Goal: Submit feedback/report problem

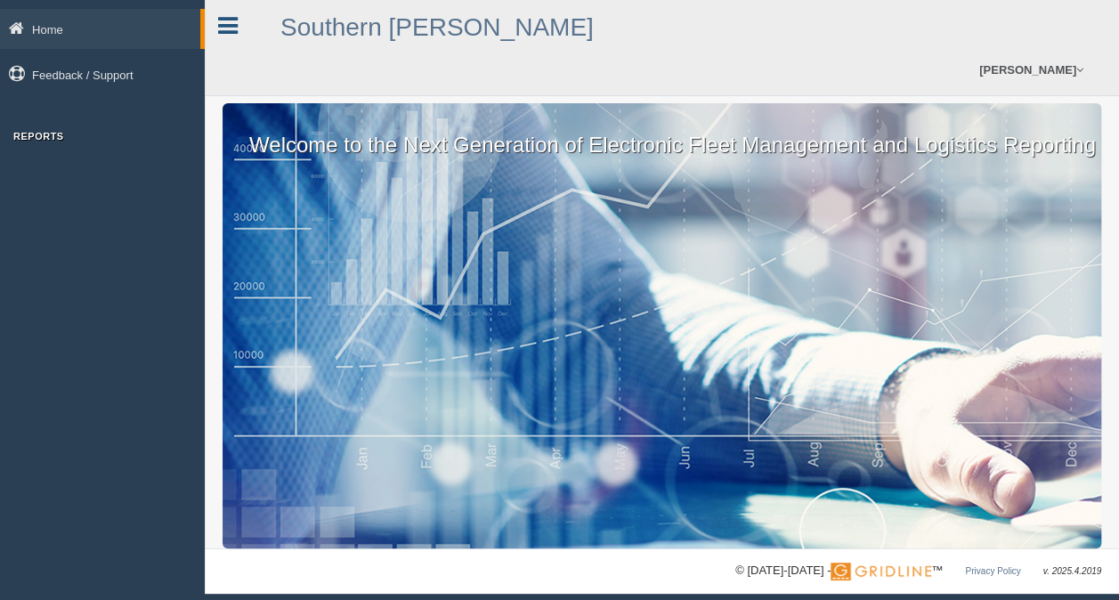
click at [221, 24] on icon at bounding box center [228, 25] width 20 height 23
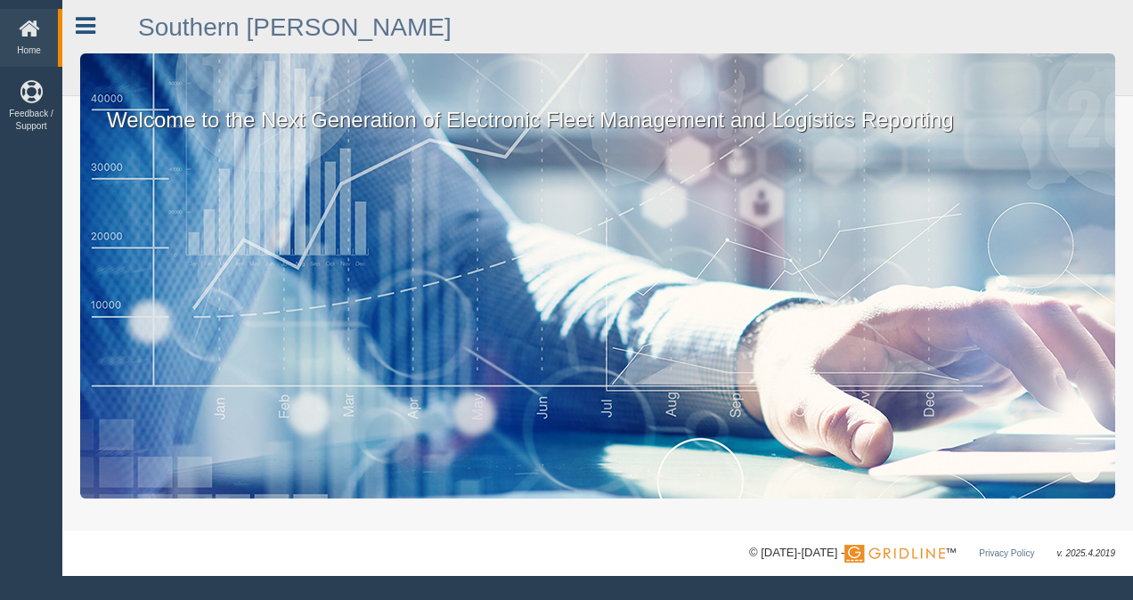
click at [89, 35] on icon at bounding box center [86, 25] width 20 height 23
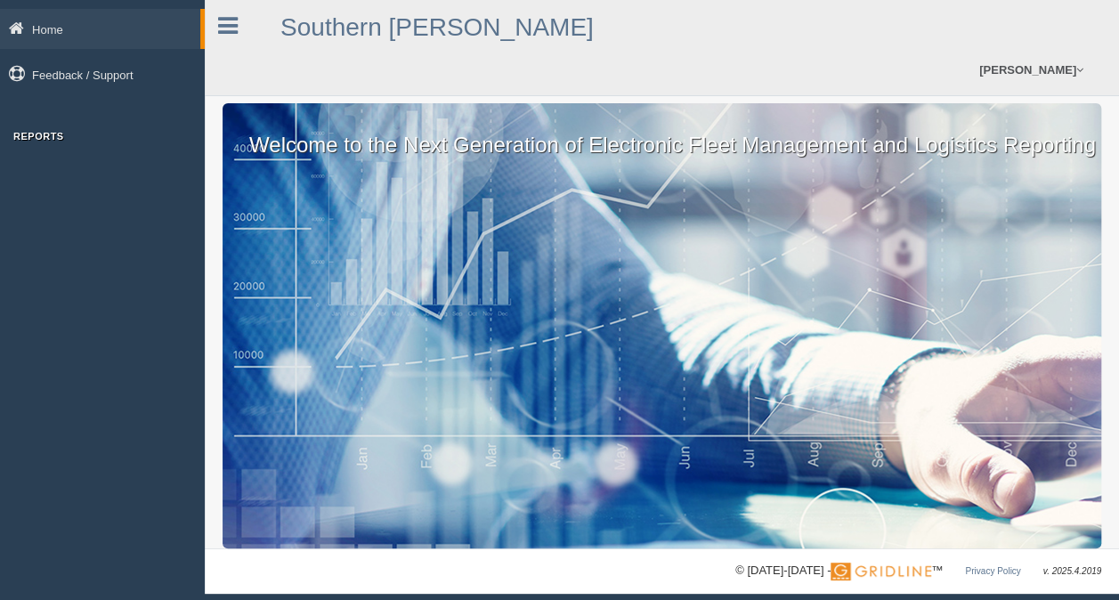
scroll to position [11, 0]
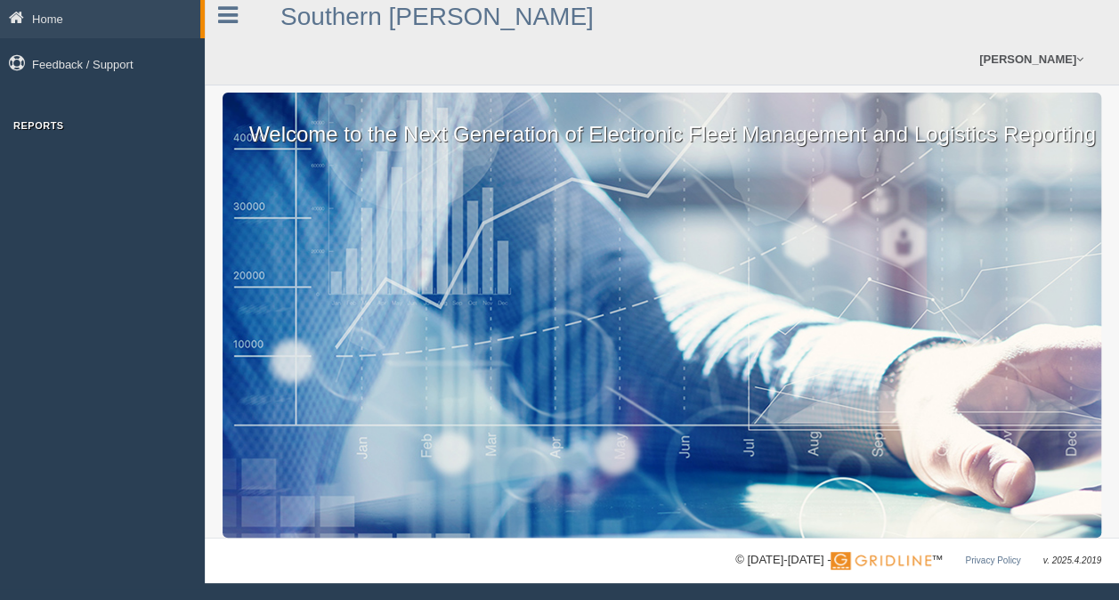
click at [439, 353] on div "Welcome to the Next Generation of Electronic Fleet Management and Logistics Rep…" at bounding box center [662, 315] width 879 height 445
click at [1032, 51] on link "[PERSON_NAME]" at bounding box center [1032, 59] width 122 height 51
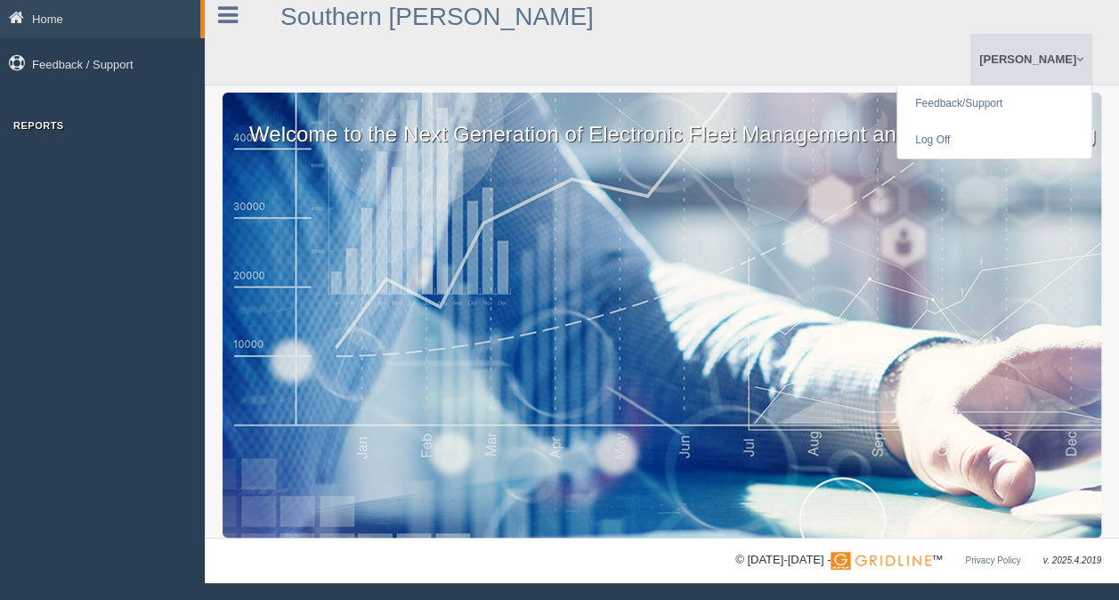
click at [908, 57] on ul "Drew Allen Feedback/Support Log Off" at bounding box center [869, 59] width 448 height 51
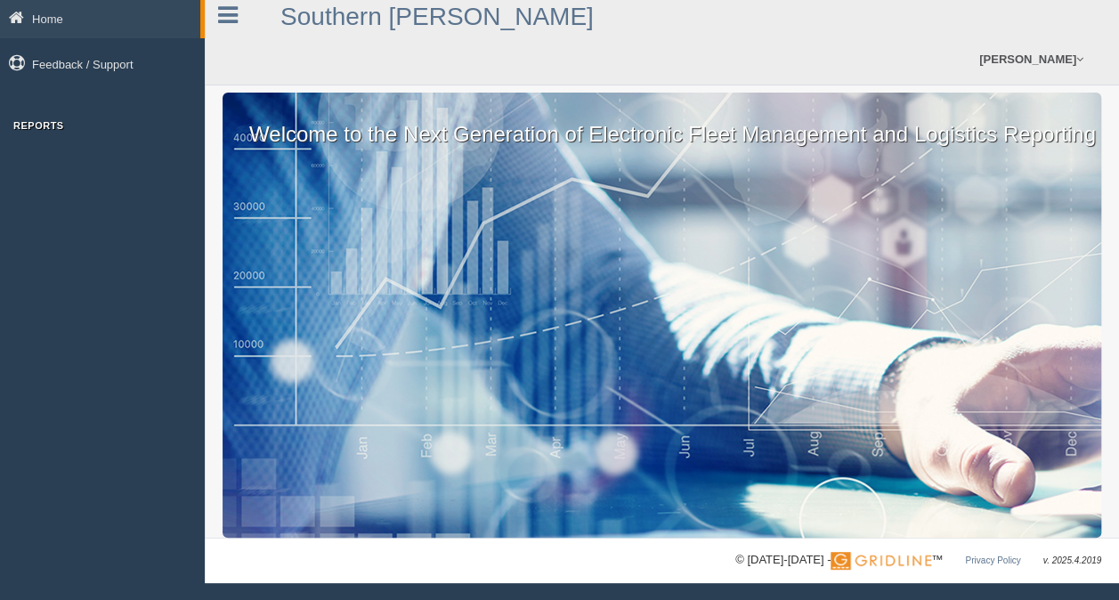
click at [315, 240] on div "Welcome to the Next Generation of Electronic Fleet Management and Logistics Rep…" at bounding box center [662, 315] width 879 height 445
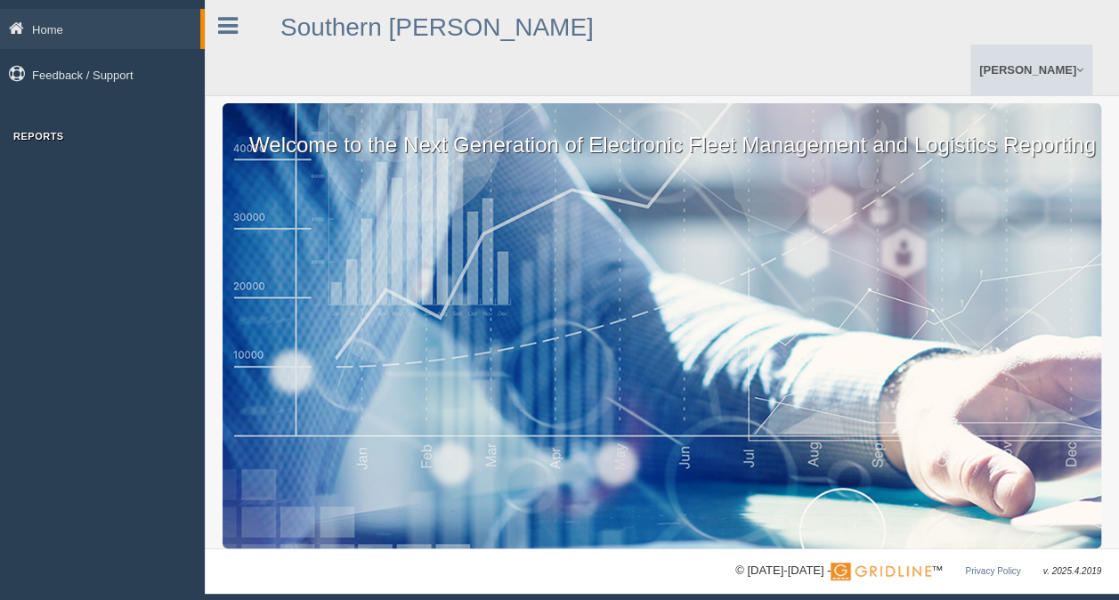
click at [1067, 52] on link "[PERSON_NAME]" at bounding box center [1032, 70] width 122 height 51
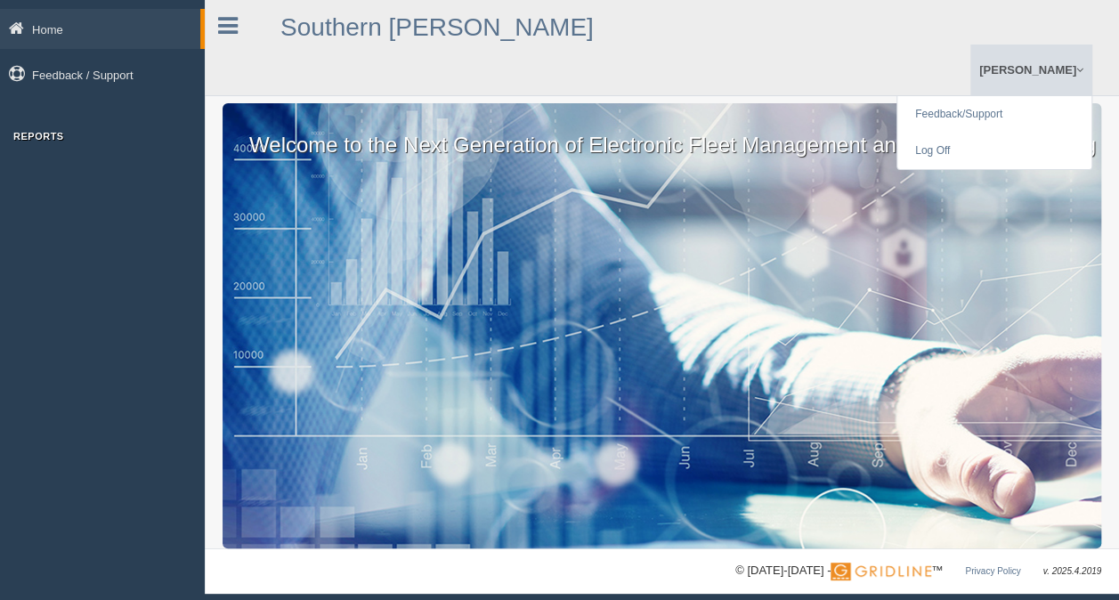
click at [803, 178] on div "Welcome to the Next Generation of Electronic Fleet Management and Logistics Rep…" at bounding box center [662, 325] width 879 height 445
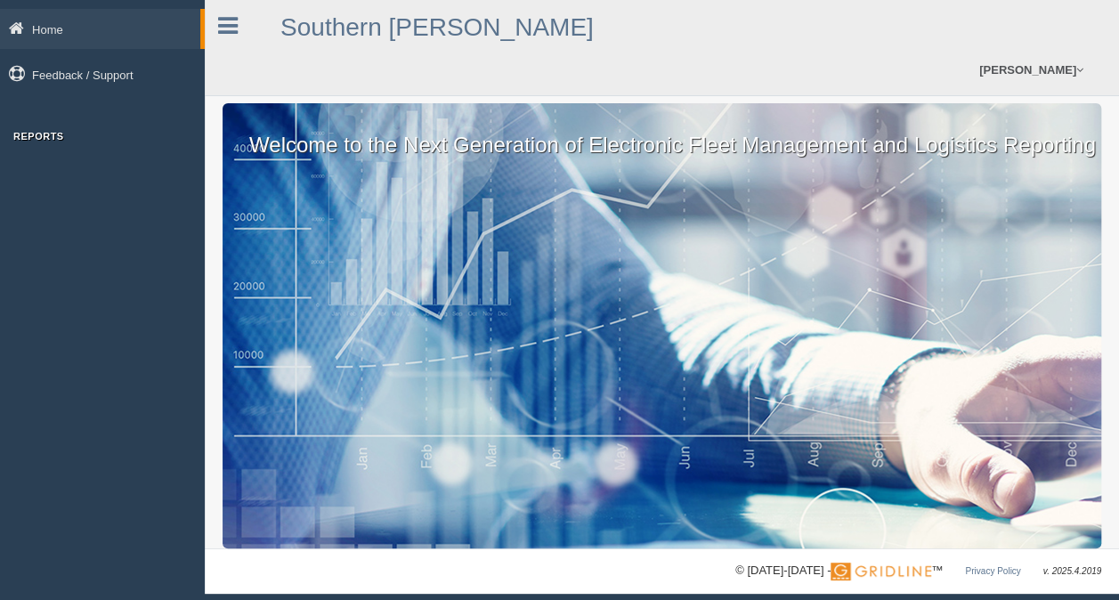
click at [803, 178] on div "Welcome to the Next Generation of Electronic Fleet Management and Logistics Rep…" at bounding box center [662, 325] width 879 height 445
click at [199, 32] on link "Home" at bounding box center [100, 29] width 200 height 40
click at [233, 34] on icon at bounding box center [228, 25] width 20 height 23
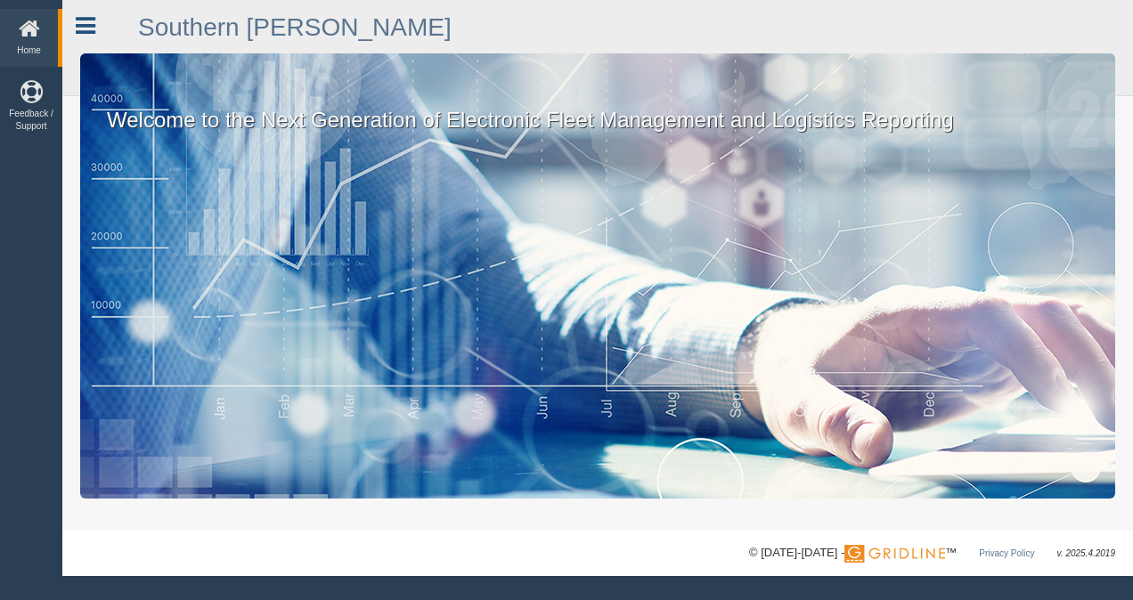
click at [95, 30] on link at bounding box center [85, 23] width 46 height 27
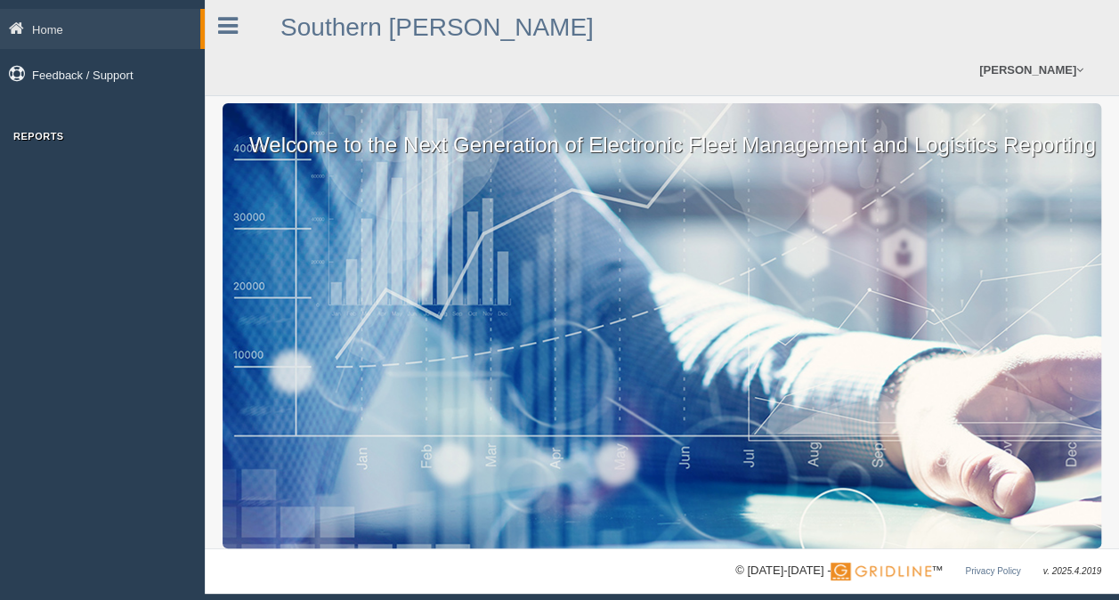
click at [100, 84] on link "Feedback / Support" at bounding box center [102, 74] width 205 height 40
